Goal: Task Accomplishment & Management: Manage account settings

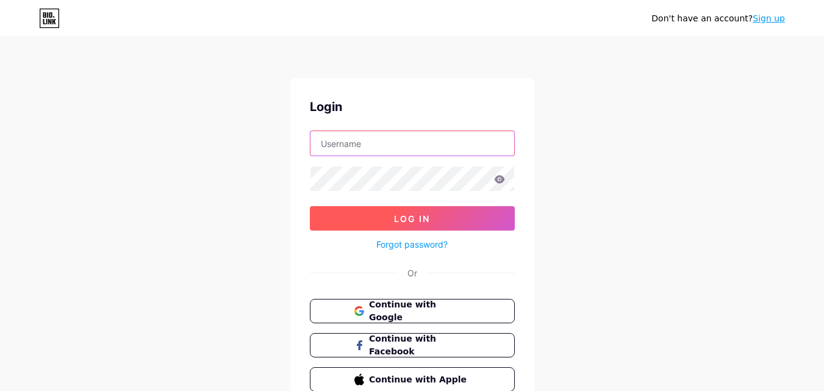
type input "[EMAIL_ADDRESS][DOMAIN_NAME]"
click at [405, 215] on span "Log In" at bounding box center [412, 218] width 36 height 10
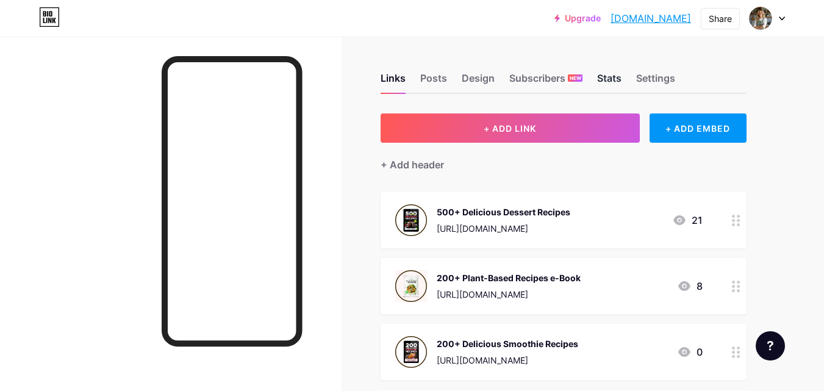
click at [601, 74] on div "Stats" at bounding box center [609, 82] width 24 height 22
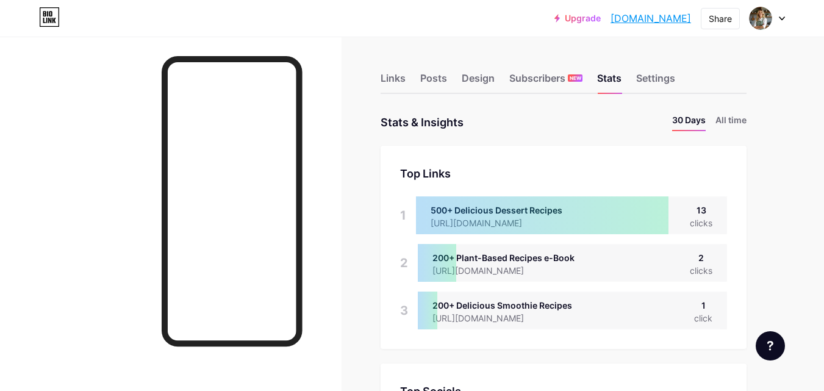
scroll to position [391, 824]
click at [729, 118] on li "All time" at bounding box center [730, 122] width 31 height 18
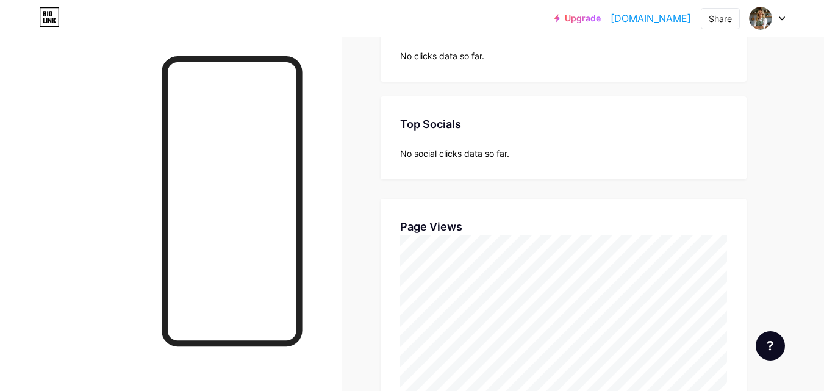
scroll to position [0, 0]
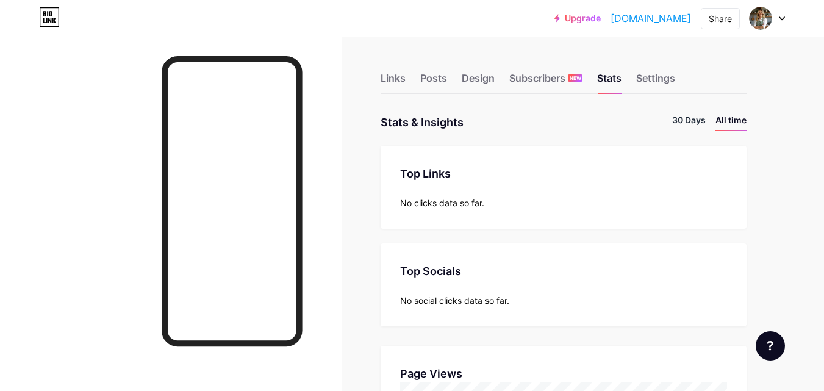
click at [673, 128] on li "30 Days" at bounding box center [689, 122] width 34 height 18
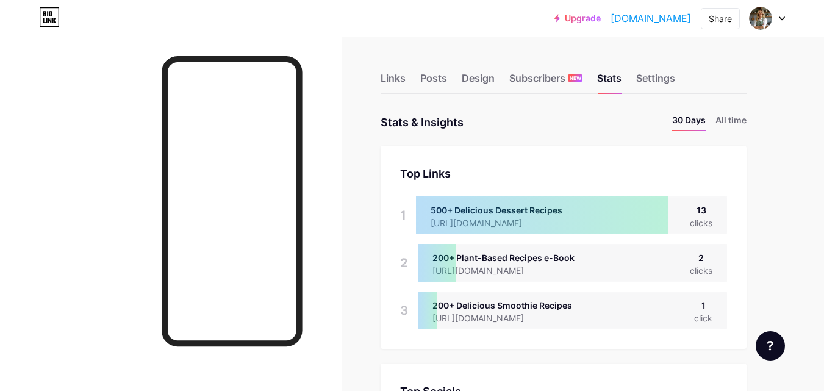
scroll to position [391, 824]
click at [554, 216] on div at bounding box center [542, 215] width 252 height 38
click at [384, 79] on div "Links" at bounding box center [392, 82] width 25 height 22
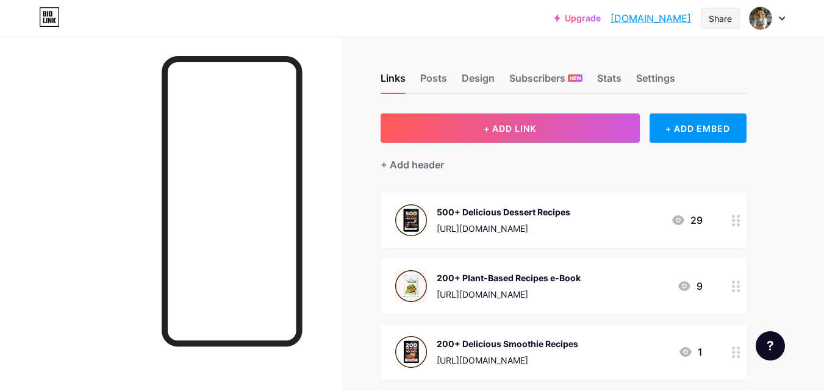
click at [721, 20] on div "Share" at bounding box center [720, 18] width 23 height 13
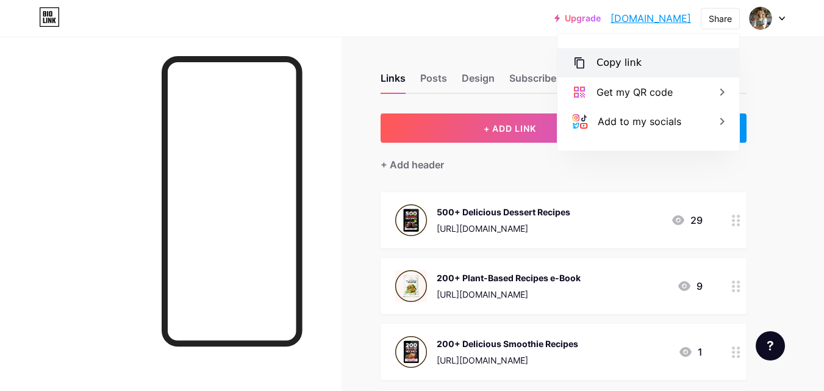
click at [625, 63] on div "Copy link" at bounding box center [618, 62] width 45 height 15
